Goal: Information Seeking & Learning: Find specific fact

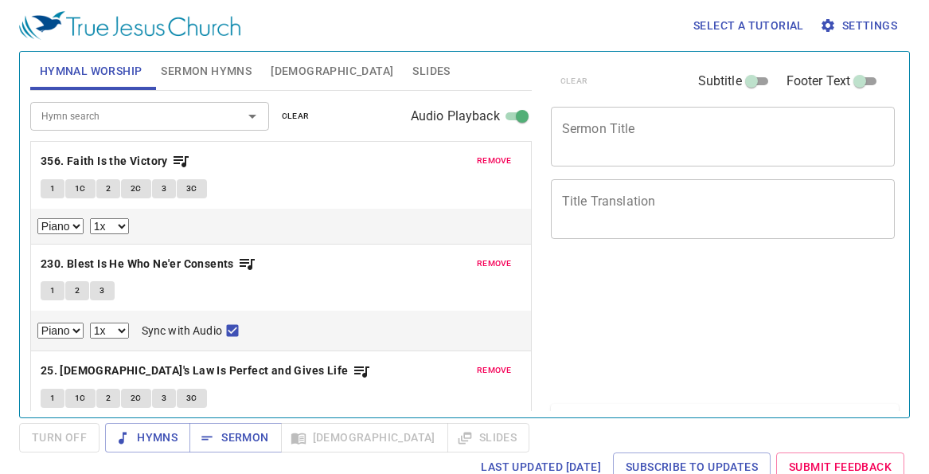
select select "1"
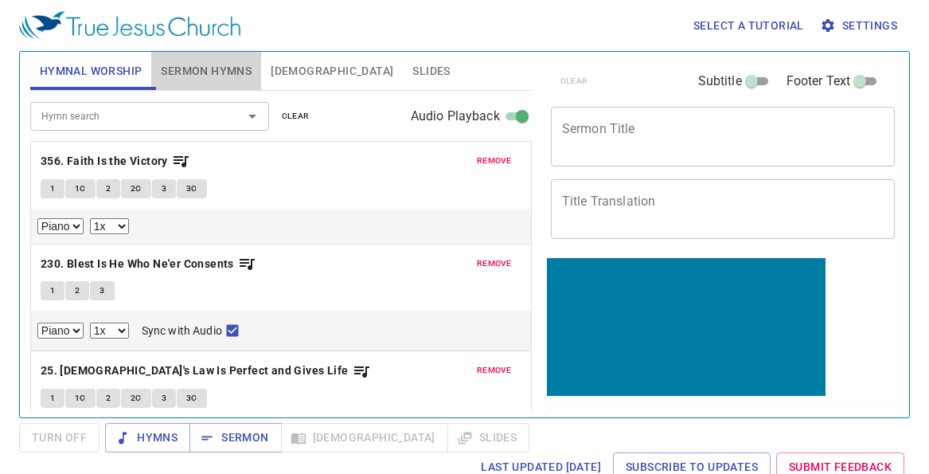
click at [212, 62] on span "Sermon Hymns" at bounding box center [206, 71] width 91 height 20
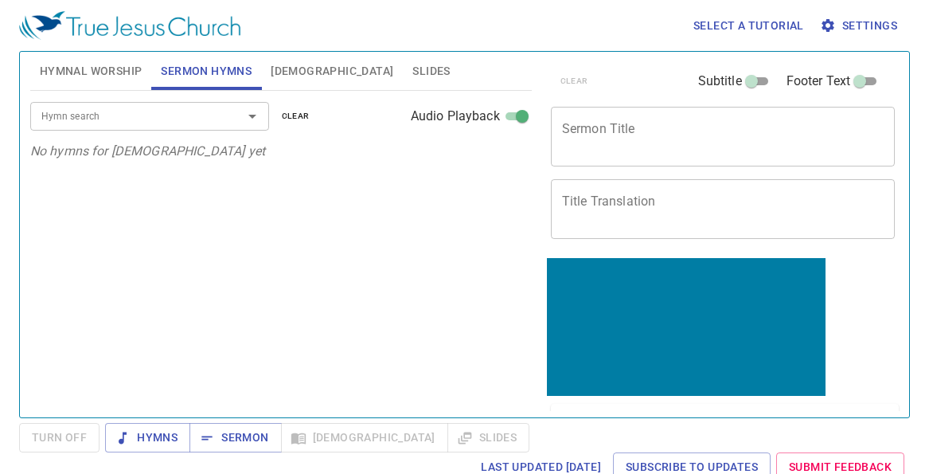
click at [285, 66] on span "Bible" at bounding box center [332, 71] width 123 height 20
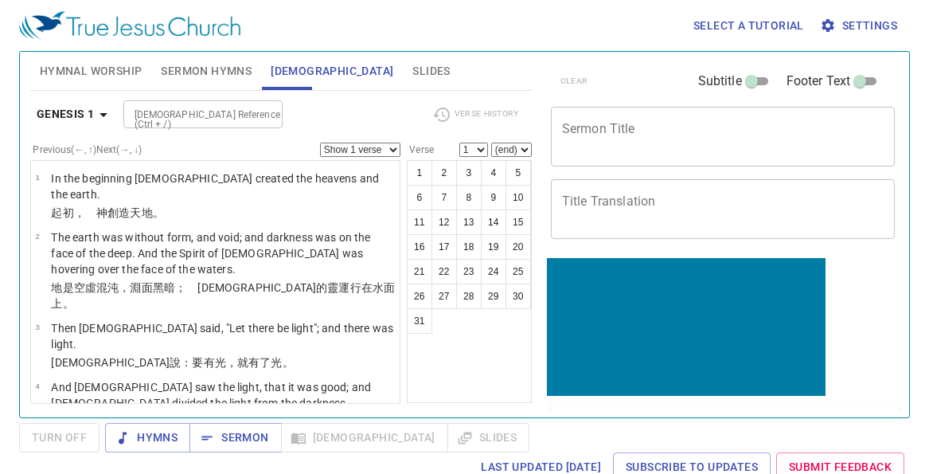
click at [228, 113] on input "Bible Reference (Ctrl + /)" at bounding box center [189, 114] width 123 height 18
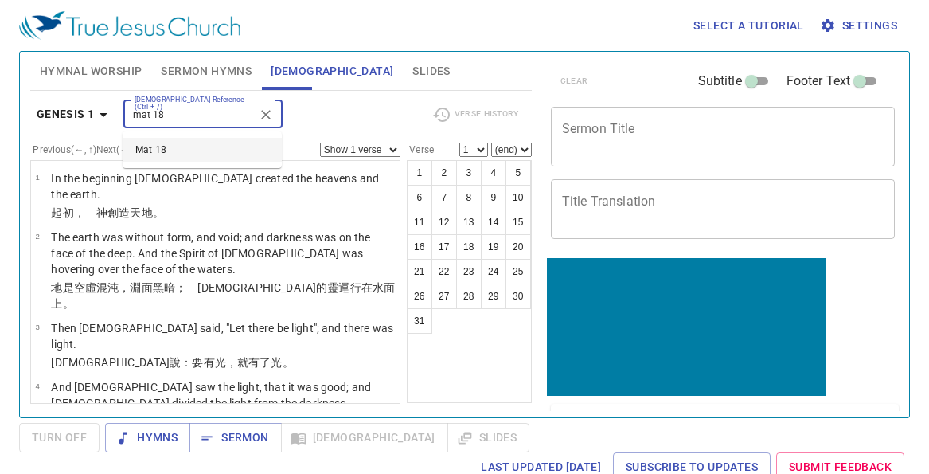
type input "mat 18"
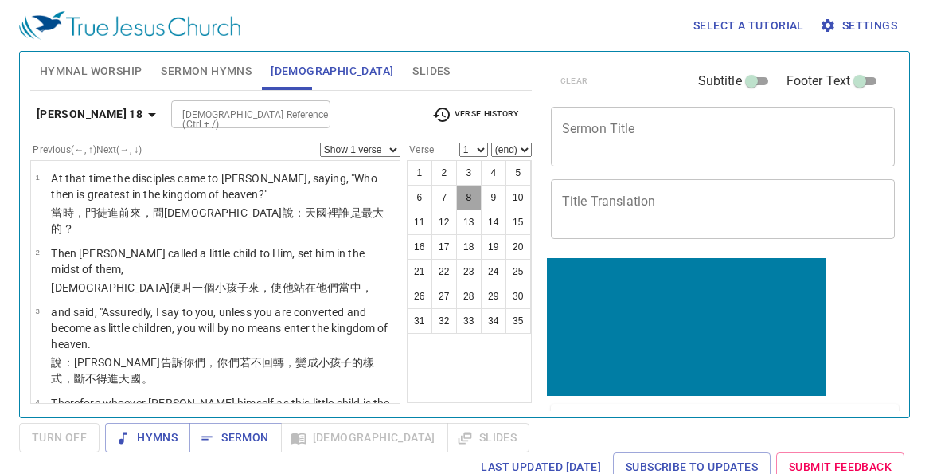
click at [474, 200] on button "8" at bounding box center [468, 197] width 25 height 25
select select "8"
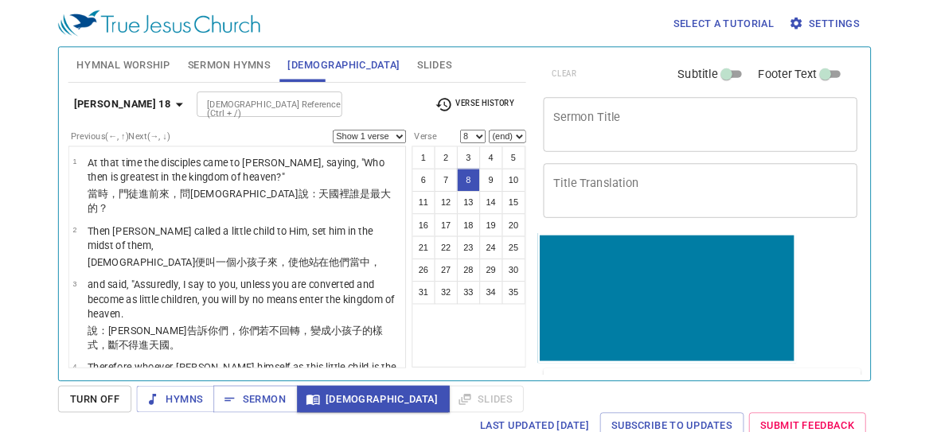
scroll to position [391, 0]
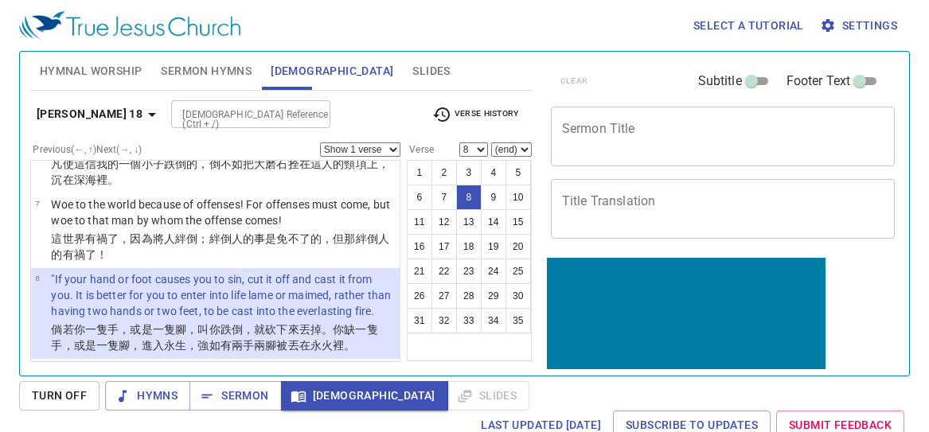
click at [389, 151] on select "Show 1 verse Show 2 verses Show 3 verses Show 4 verses Show 5 verses" at bounding box center [360, 149] width 80 height 14
select select "2"
